Goal: Task Accomplishment & Management: Use online tool/utility

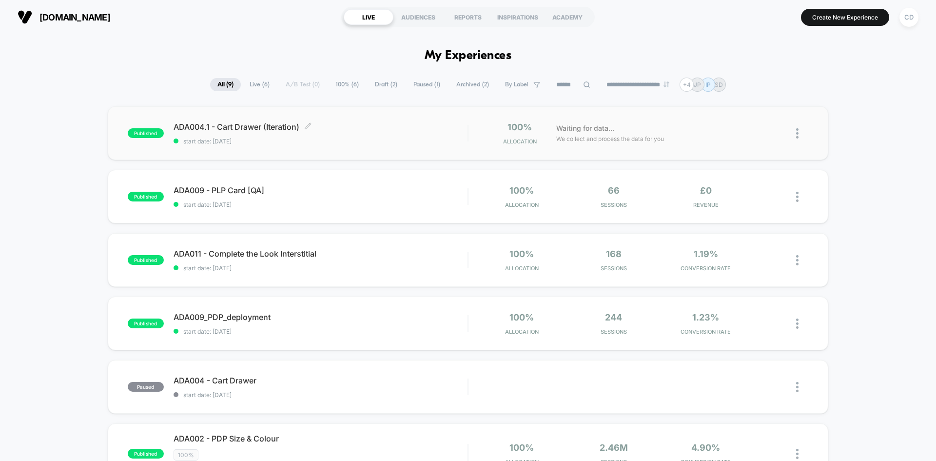
click at [348, 126] on span "ADA004.1 - Cart Drawer (Iteration) Click to edit experience details" at bounding box center [320, 127] width 294 height 10
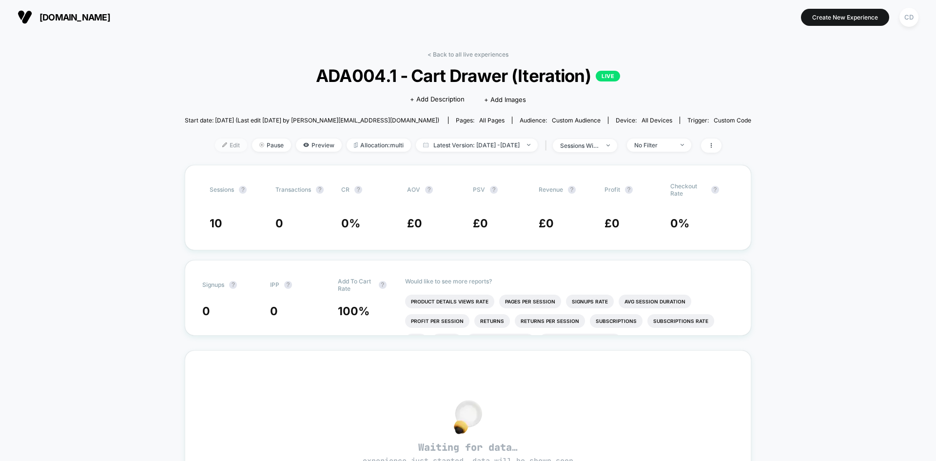
click at [217, 147] on span "Edit" at bounding box center [231, 144] width 32 height 13
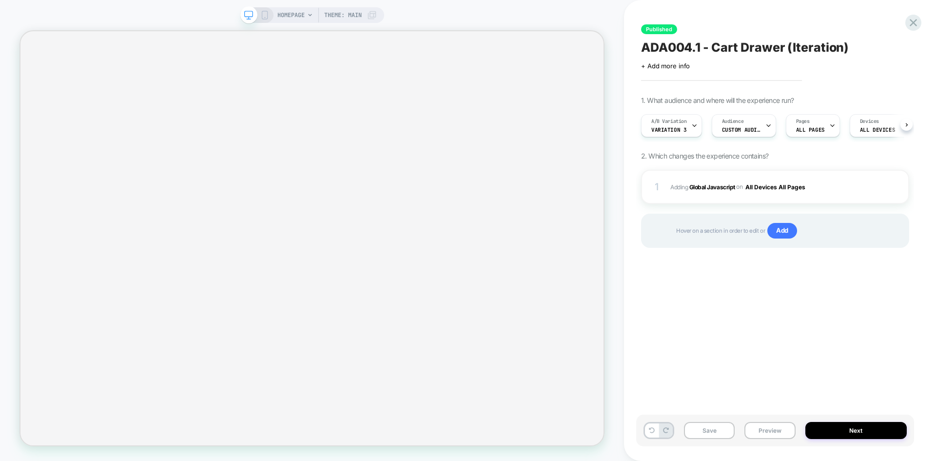
scroll to position [0, 0]
click at [713, 187] on b "Global Javascript" at bounding box center [712, 186] width 46 height 7
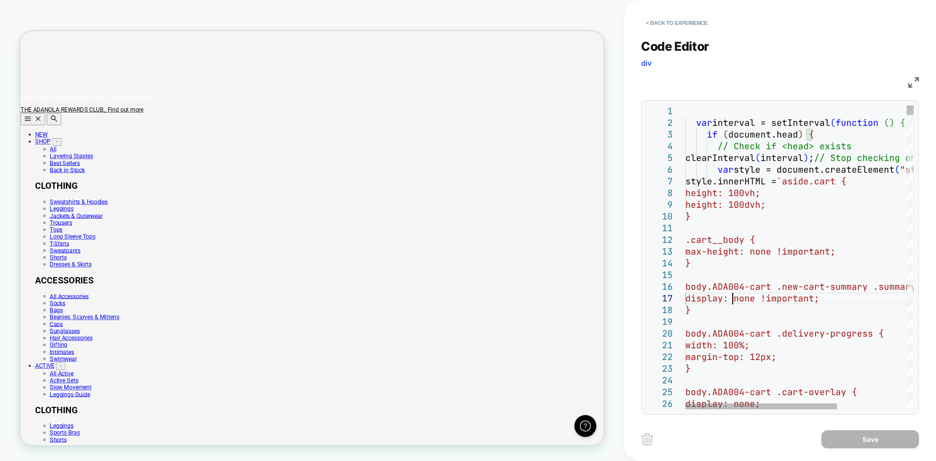
scroll to position [0, 0]
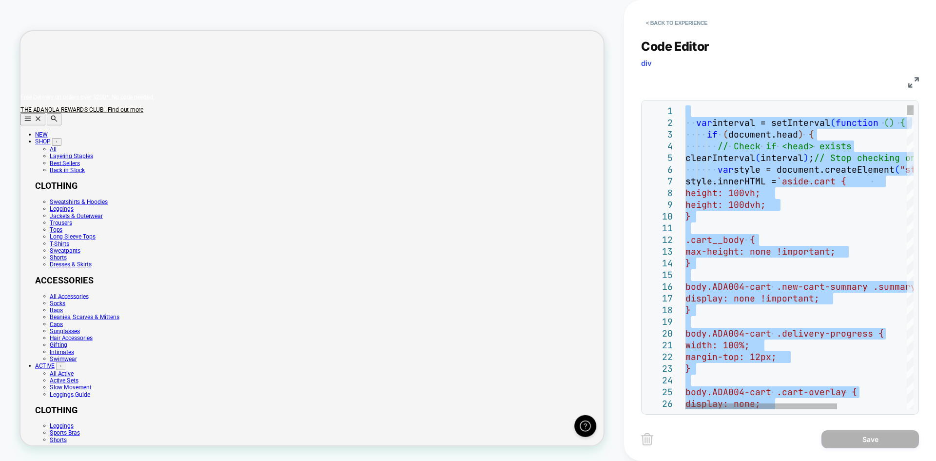
type textarea "**********"
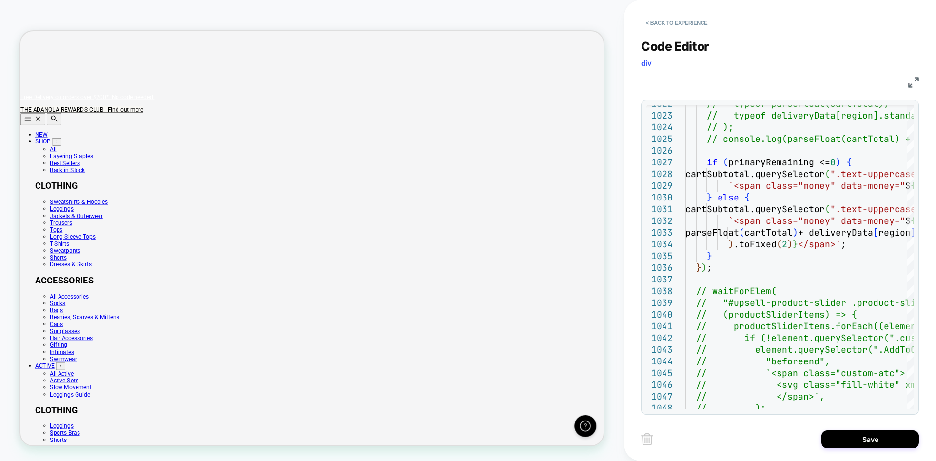
scroll to position [0, 777]
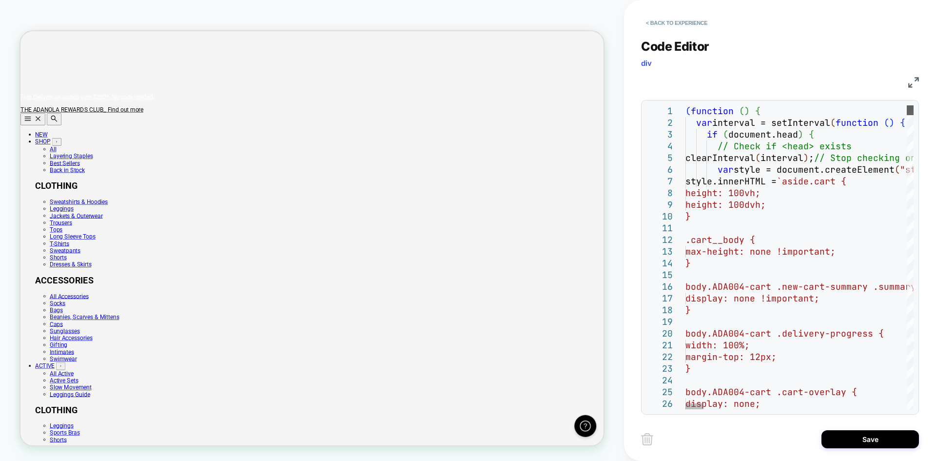
click at [913, 105] on div at bounding box center [909, 110] width 7 height 10
click at [846, 442] on button "Save" at bounding box center [869, 439] width 97 height 18
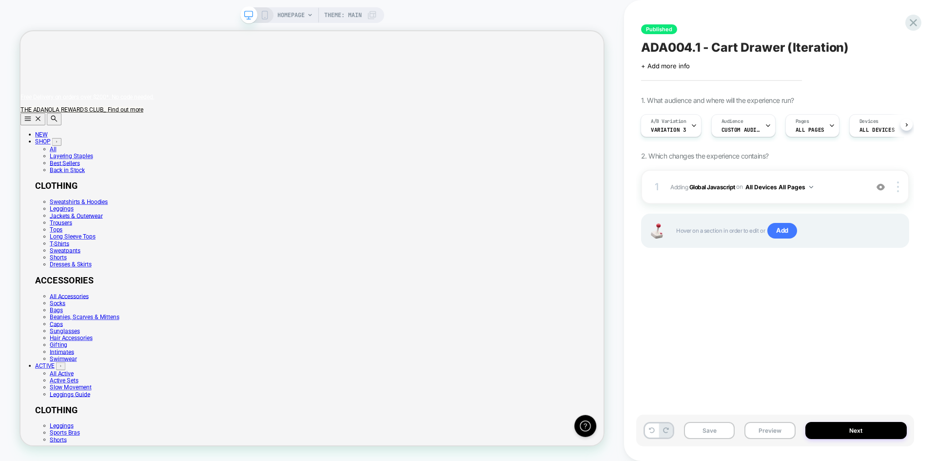
scroll to position [0, 0]
click at [711, 427] on button "Save" at bounding box center [709, 430] width 51 height 17
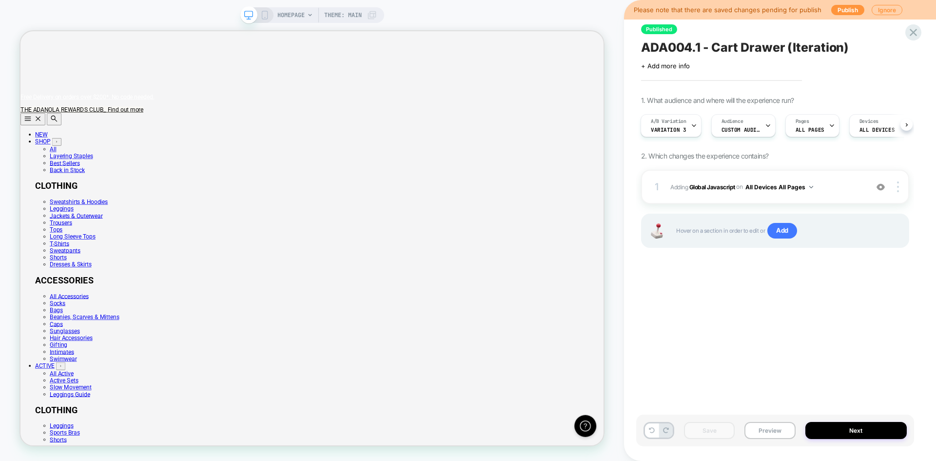
scroll to position [0, 777]
click at [694, 120] on div at bounding box center [694, 126] width 6 height 22
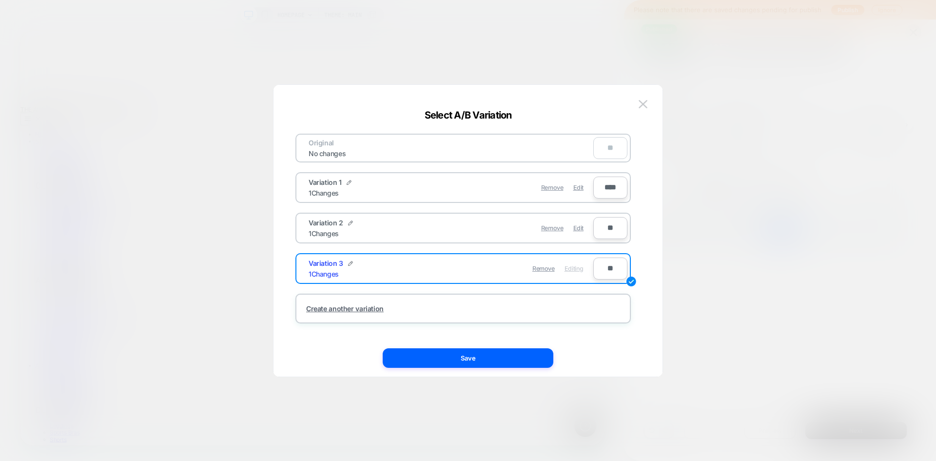
scroll to position [0, 0]
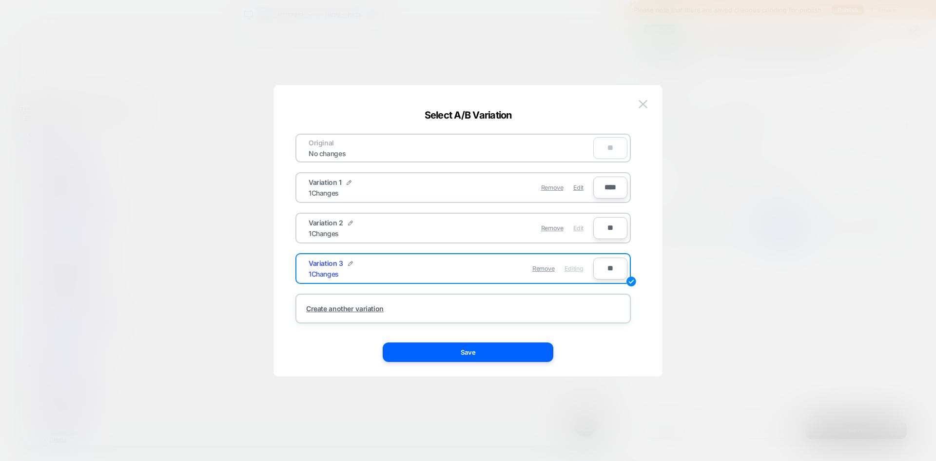
click at [580, 228] on span "Edit" at bounding box center [578, 227] width 10 height 7
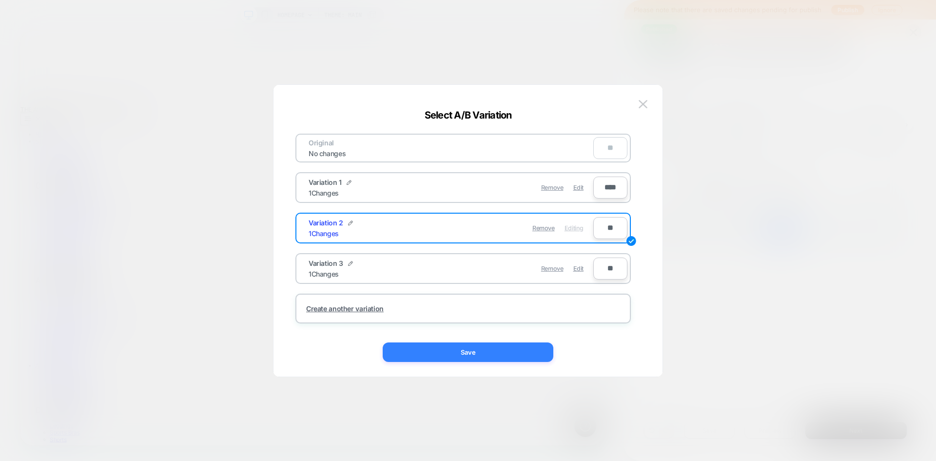
click at [488, 351] on button "Save" at bounding box center [468, 351] width 171 height 19
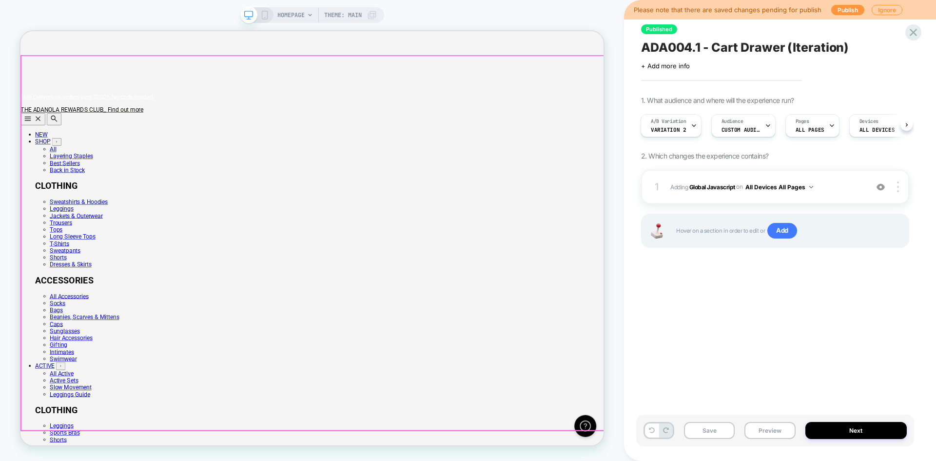
scroll to position [0, 777]
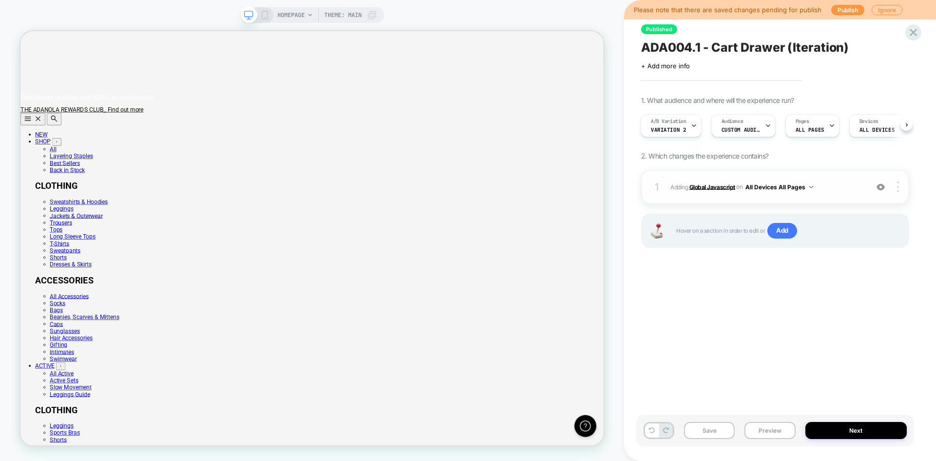
click at [724, 184] on b "Global Javascript" at bounding box center [712, 186] width 46 height 7
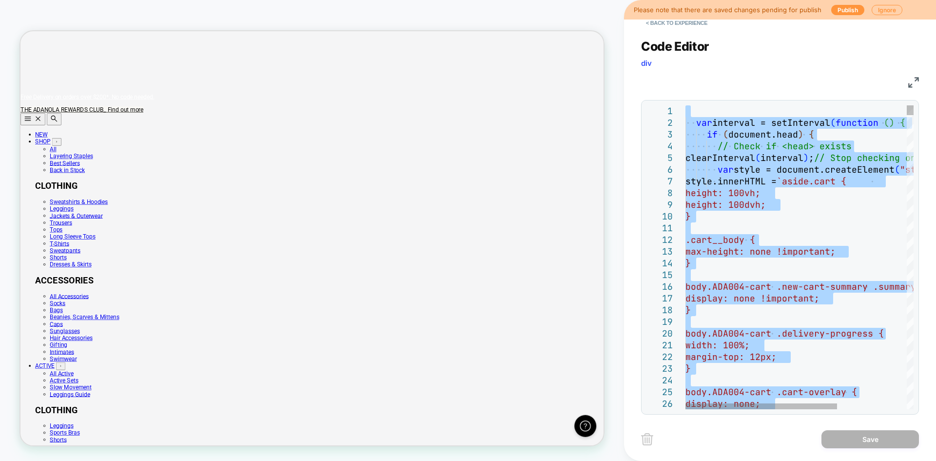
type textarea "**********"
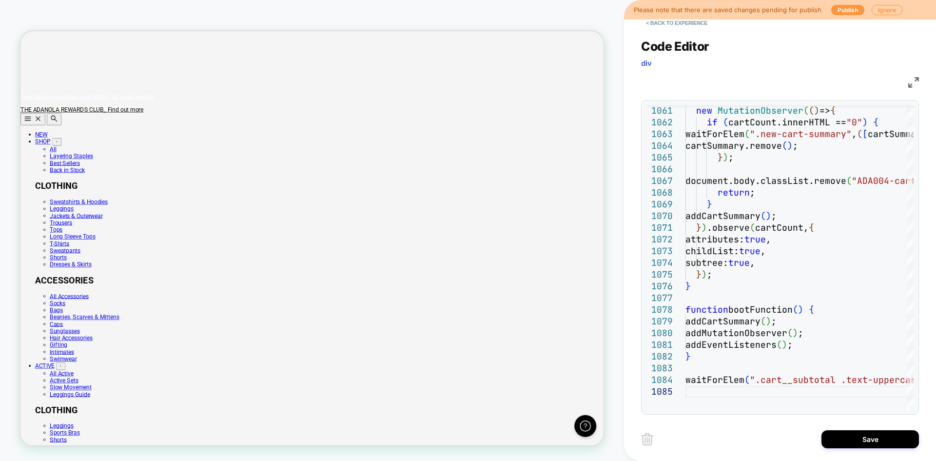
click at [837, 427] on div "Save" at bounding box center [780, 438] width 278 height 24
click at [838, 434] on button "Save" at bounding box center [869, 439] width 97 height 18
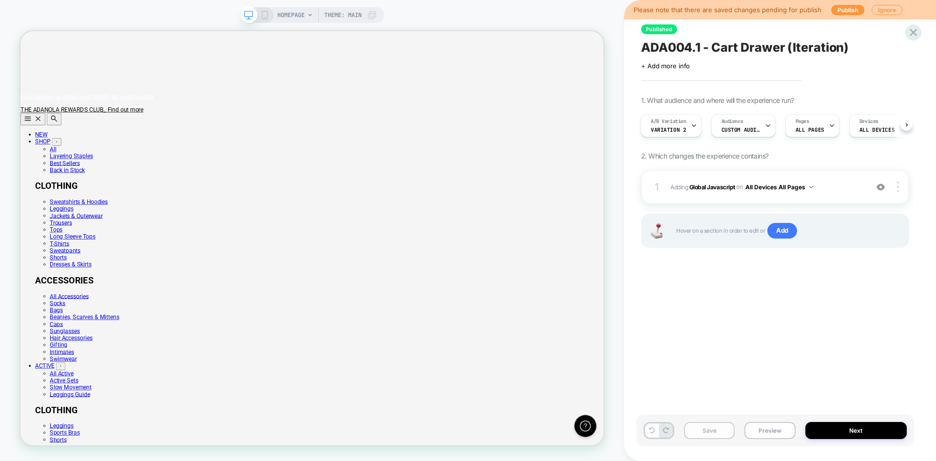
scroll to position [0, 3]
click at [705, 428] on button "Save" at bounding box center [709, 430] width 51 height 17
click at [697, 122] on div "A/B Variation Variation 2" at bounding box center [670, 125] width 61 height 23
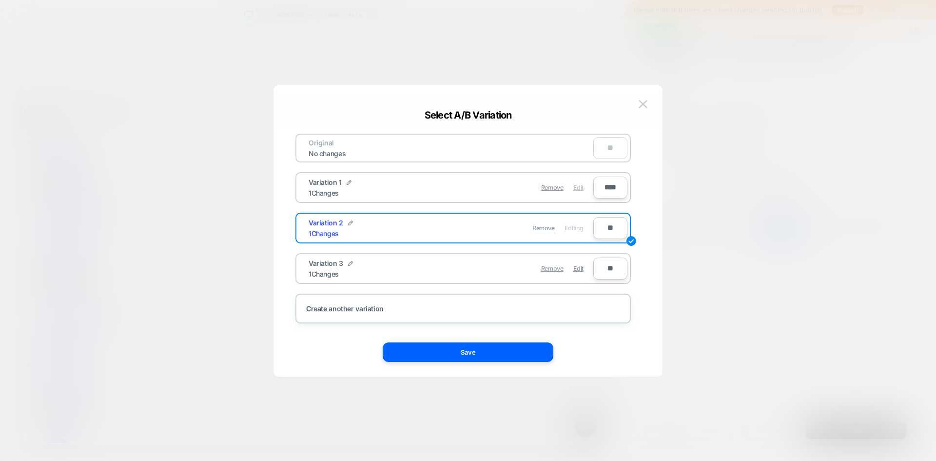
click at [576, 191] on span "Edit" at bounding box center [578, 187] width 10 height 7
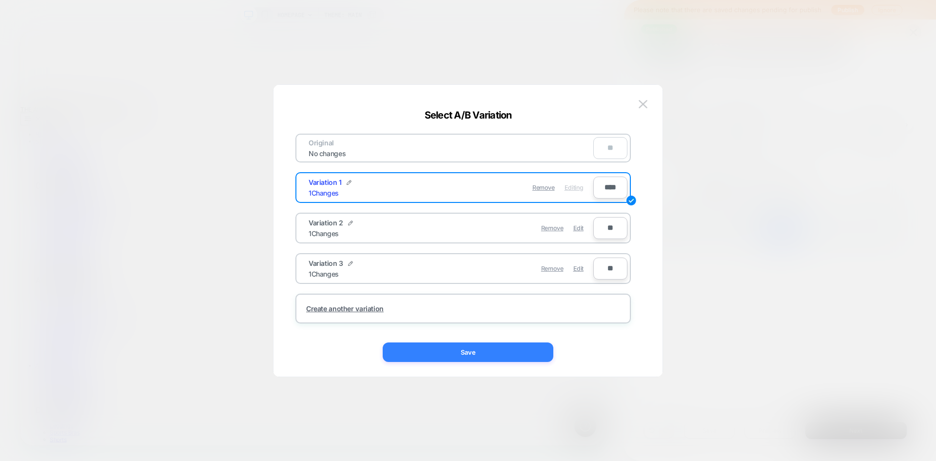
scroll to position [0, 0]
click at [479, 351] on button "Save" at bounding box center [468, 351] width 171 height 19
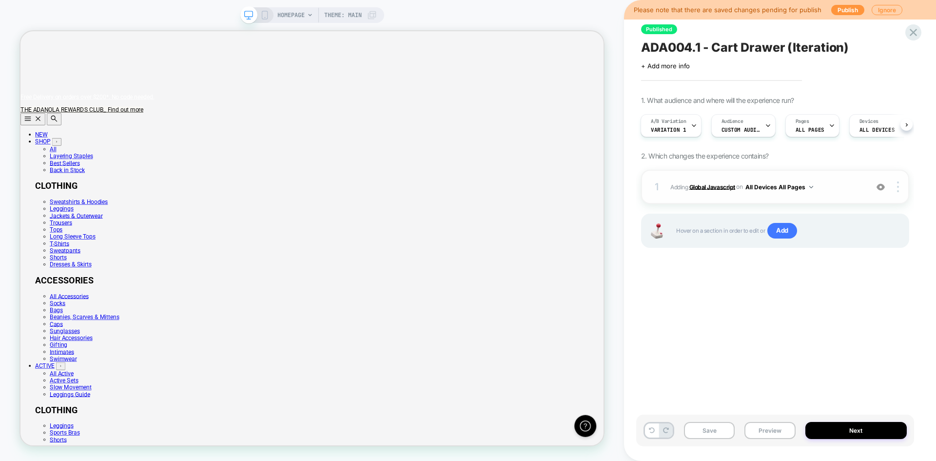
click at [690, 187] on b "Global Javascript" at bounding box center [712, 186] width 46 height 7
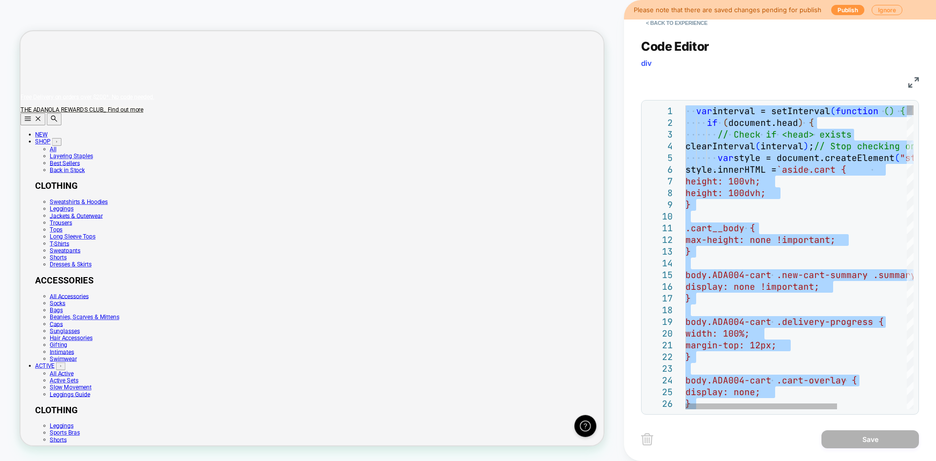
type textarea "**********"
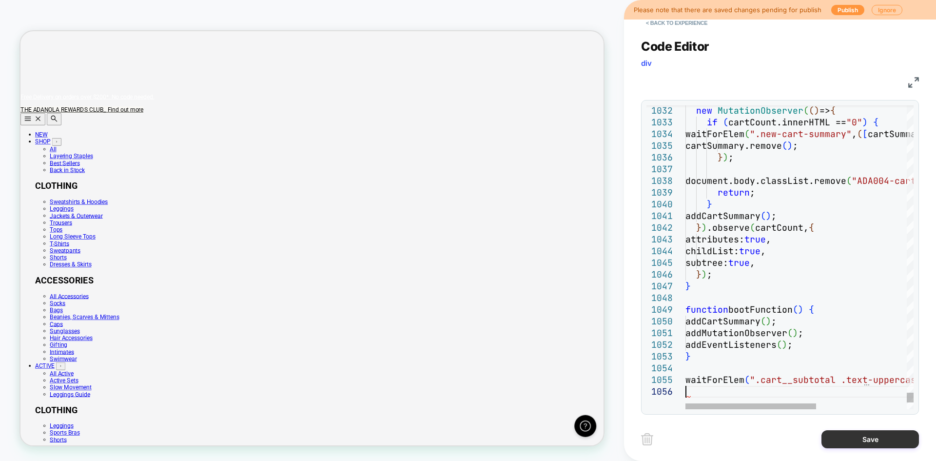
click at [852, 443] on button "Save" at bounding box center [869, 439] width 97 height 18
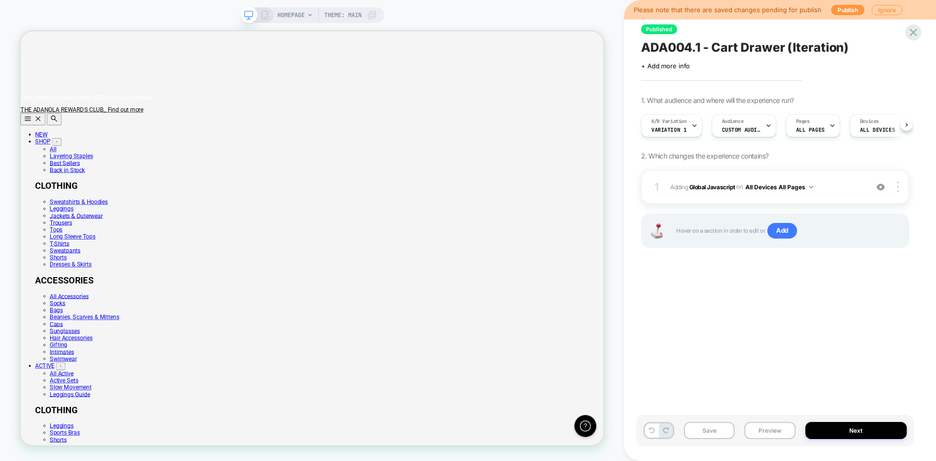
scroll to position [0, 0]
click at [719, 426] on button "Save" at bounding box center [709, 430] width 51 height 17
click at [850, 11] on button "Publish" at bounding box center [847, 10] width 33 height 10
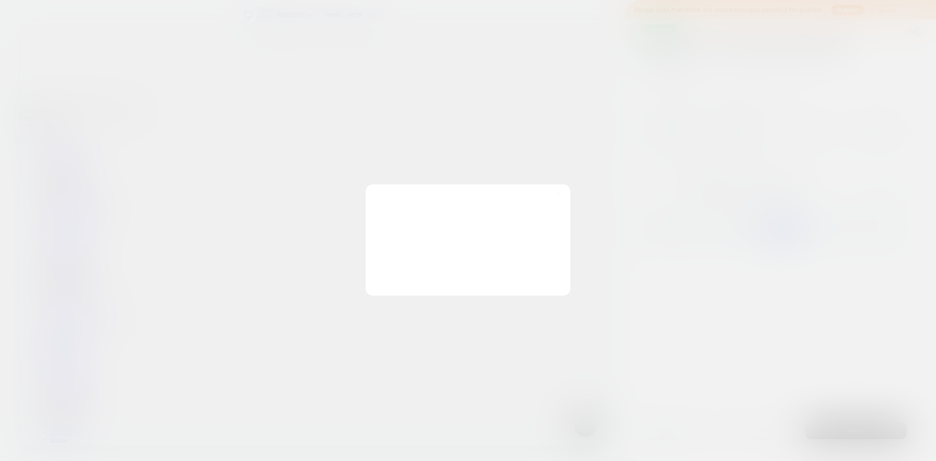
scroll to position [0, 0]
click at [383, 230] on div at bounding box center [382, 232] width 12 height 12
click at [412, 272] on button "Yes, Publish" at bounding box center [419, 272] width 87 height 24
